Goal: Information Seeking & Learning: Learn about a topic

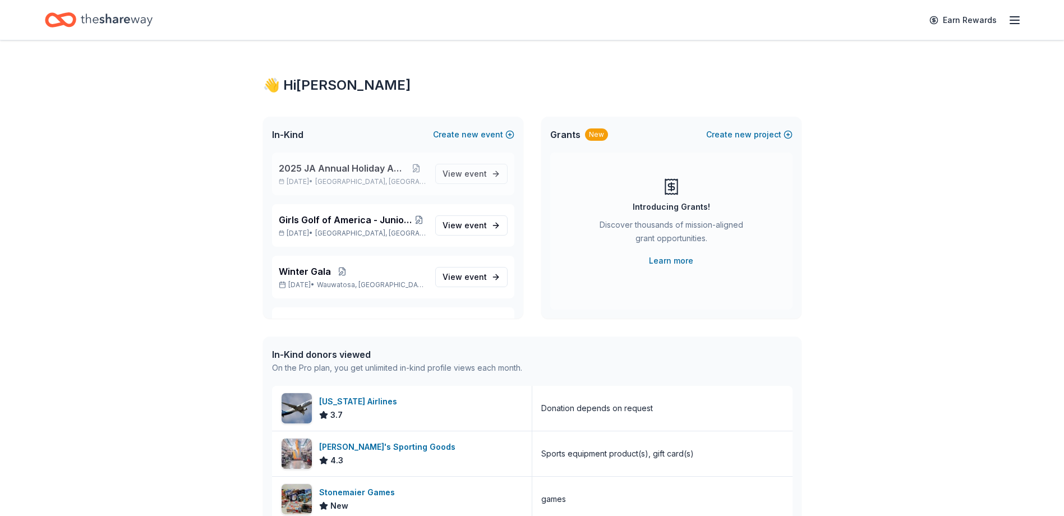
click at [380, 169] on span "2025 JA Annual Holiday Auction" at bounding box center [342, 167] width 127 height 13
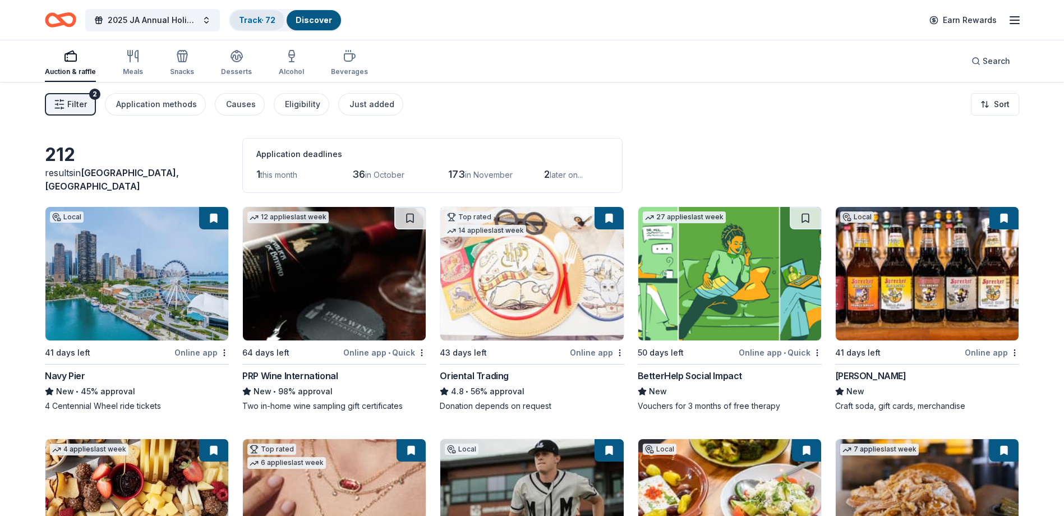
click at [270, 15] on div "Track · 72" at bounding box center [257, 20] width 54 height 20
click at [262, 16] on link "Track · 72" at bounding box center [257, 20] width 36 height 10
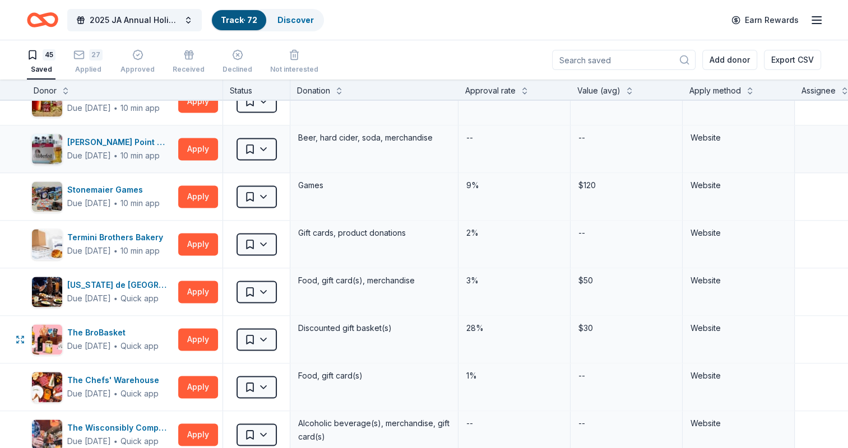
scroll to position [1458, 0]
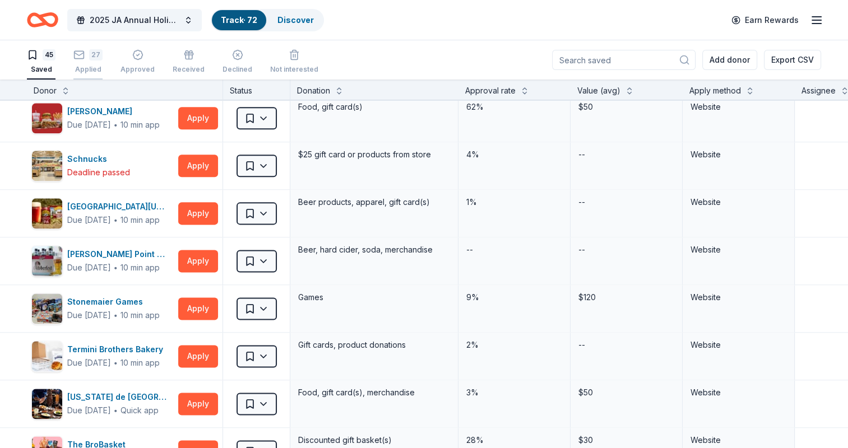
click at [81, 51] on rect "button" at bounding box center [80, 54] width 10 height 7
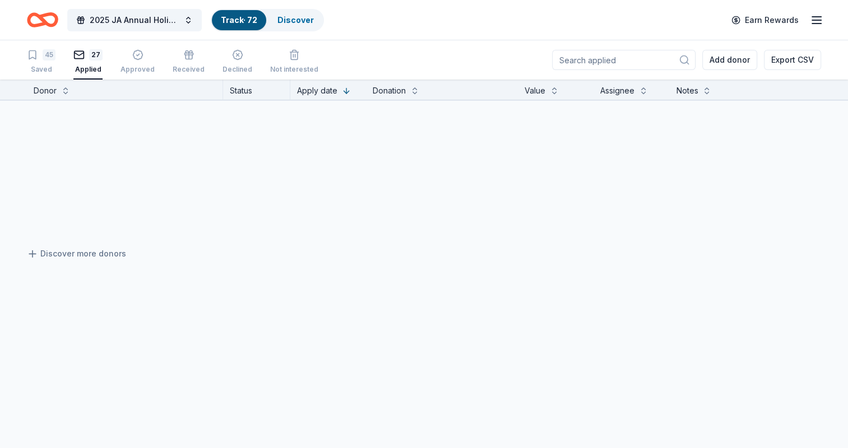
scroll to position [1145, 0]
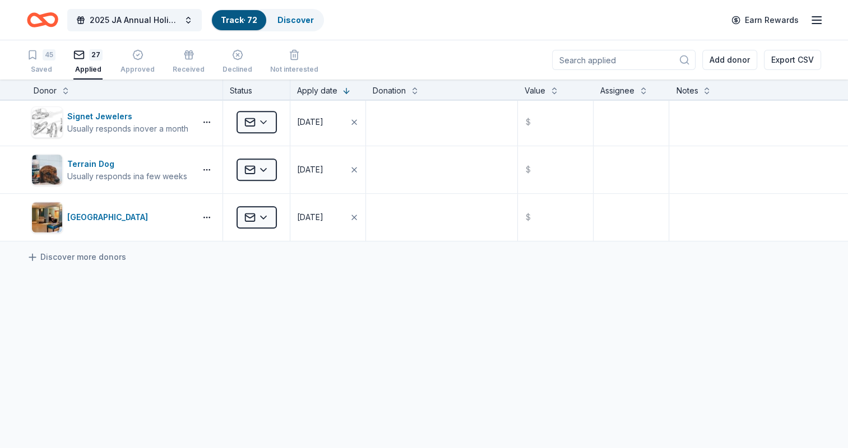
click at [81, 51] on rect "button" at bounding box center [80, 54] width 10 height 7
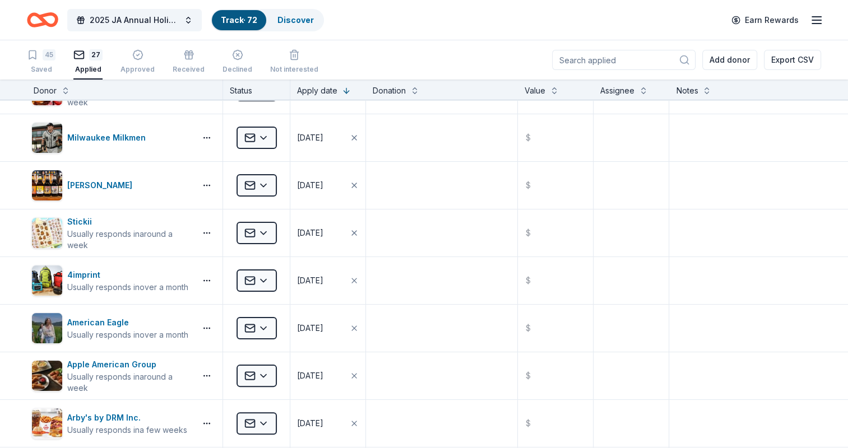
scroll to position [0, 0]
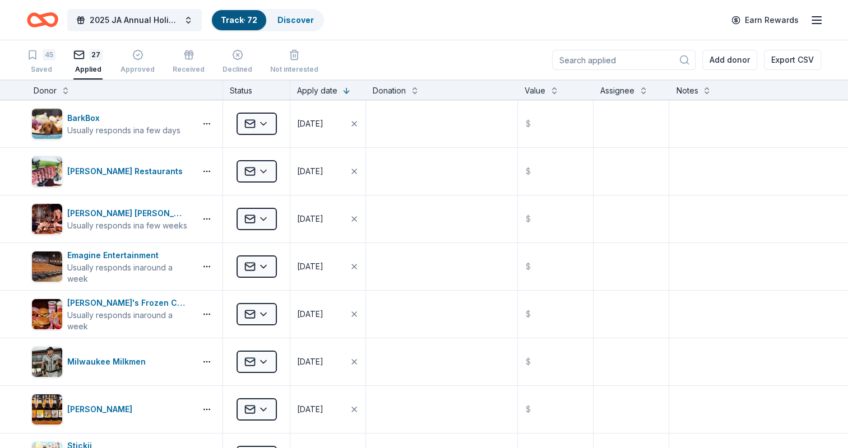
click at [234, 21] on link "Track · 72" at bounding box center [239, 20] width 36 height 10
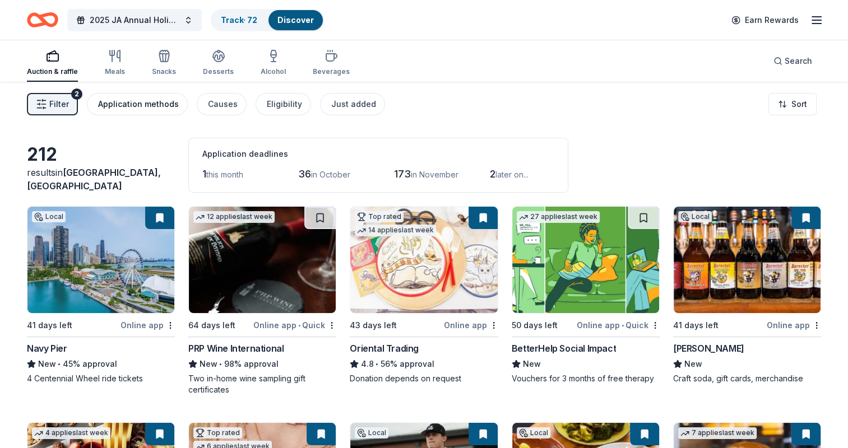
click at [143, 108] on div "Application methods" at bounding box center [138, 104] width 81 height 13
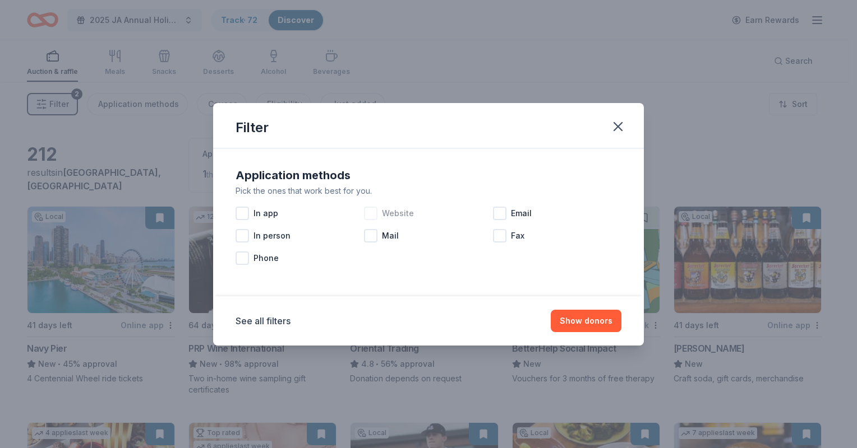
click at [395, 215] on span "Website" at bounding box center [398, 213] width 32 height 13
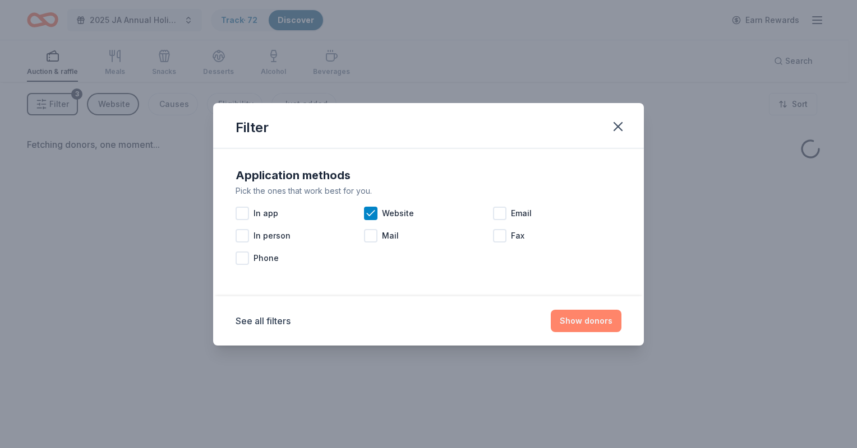
click at [582, 326] on button "Show donors" at bounding box center [586, 321] width 71 height 22
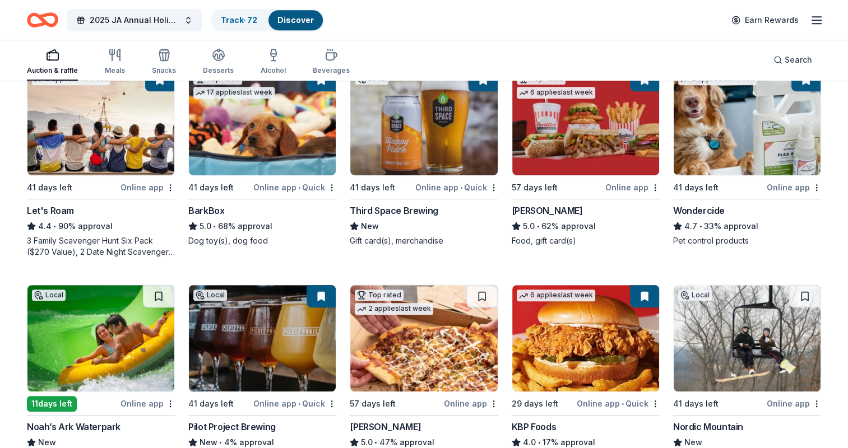
scroll to position [561, 0]
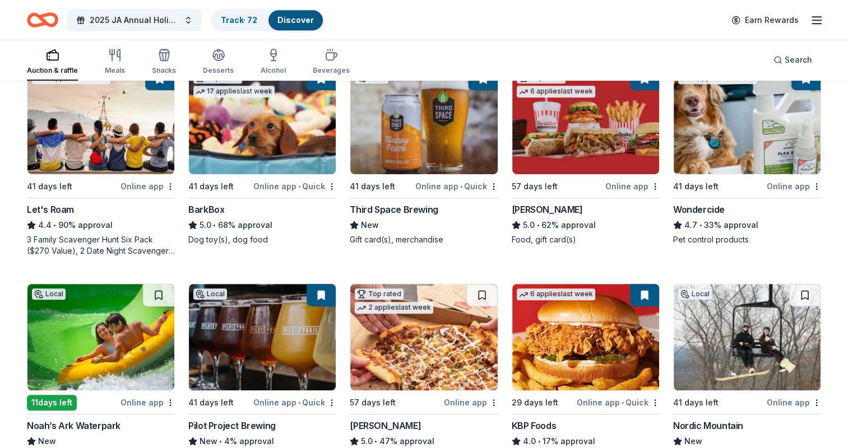
click at [82, 337] on img at bounding box center [100, 337] width 147 height 107
